Goal: Download file/media

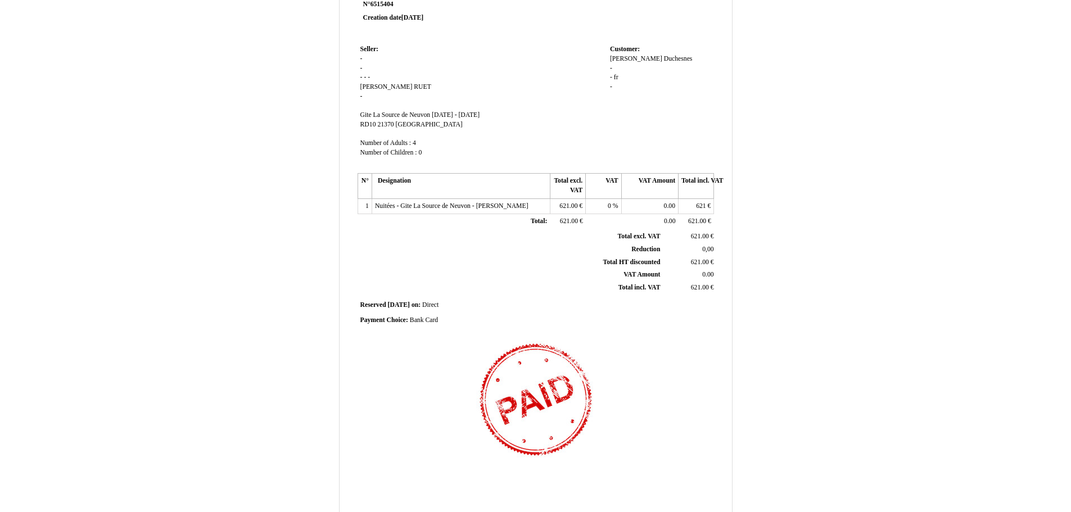
scroll to position [149, 0]
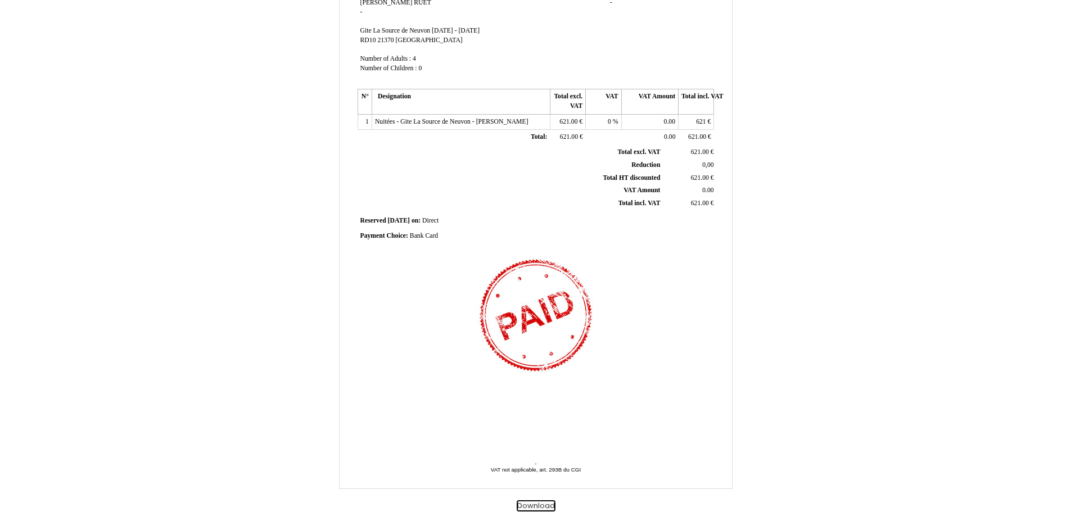
click at [546, 508] on button "Download" at bounding box center [536, 506] width 39 height 12
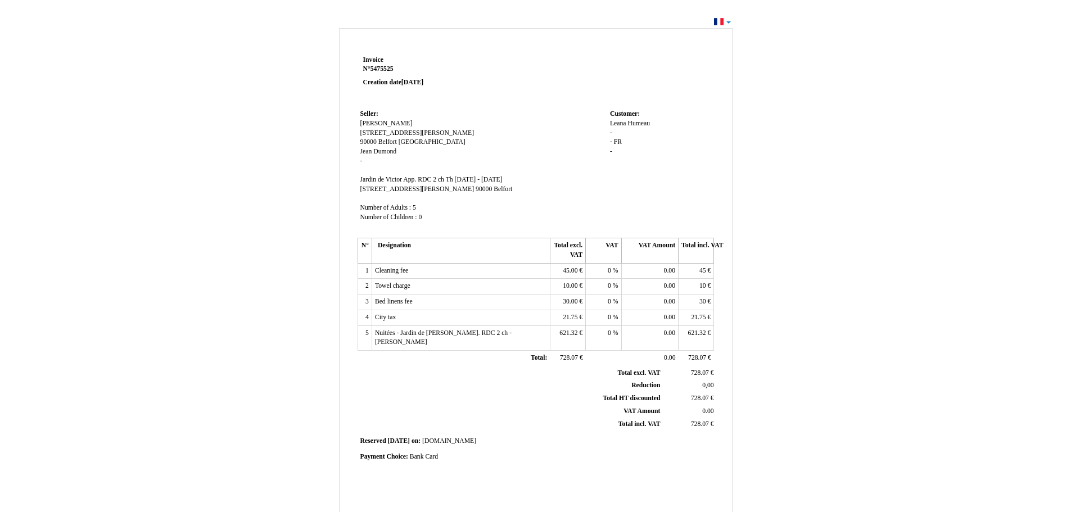
scroll to position [149, 0]
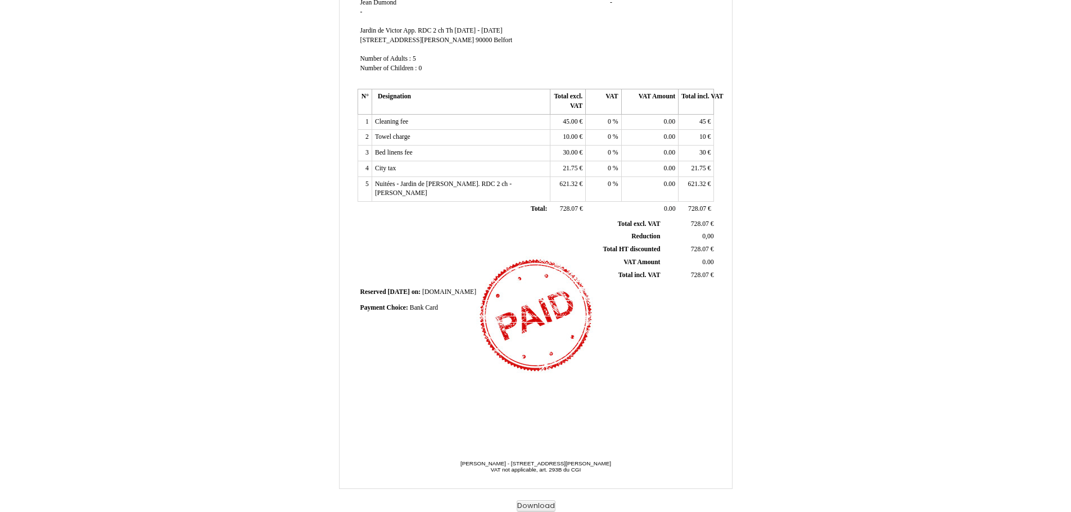
click at [529, 499] on div "Invoice Invoice N° 5475525 5475525 Creation date [DATE] Seller: Seller: [PERSON…" at bounding box center [536, 193] width 658 height 635
click at [532, 504] on button "Download" at bounding box center [536, 506] width 39 height 12
click at [827, 289] on div "Invoice Invoice N° 5475525 5475525 Creation date [DATE] Seller: Seller: [PERSON…" at bounding box center [536, 193] width 658 height 635
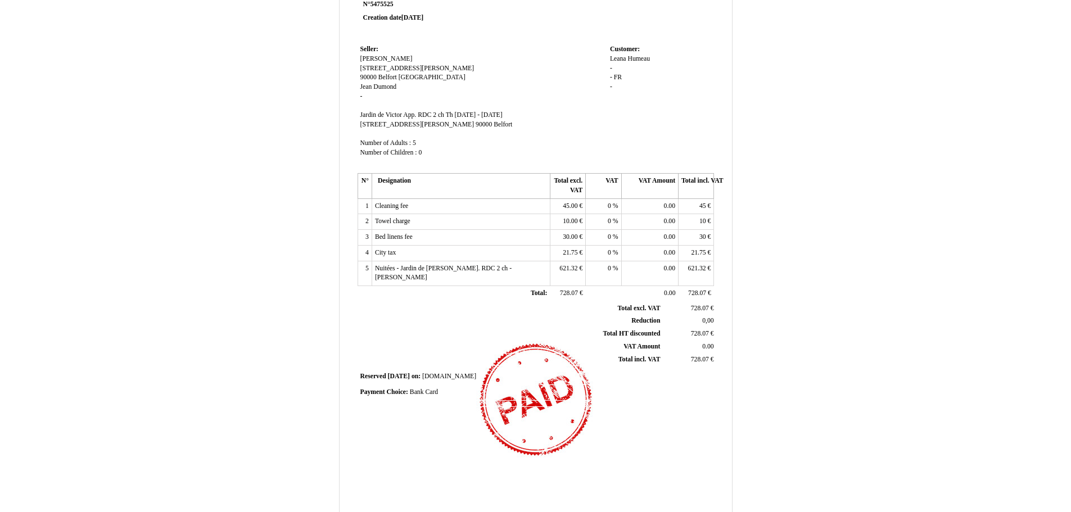
scroll to position [0, 0]
